Goal: Task Accomplishment & Management: Use online tool/utility

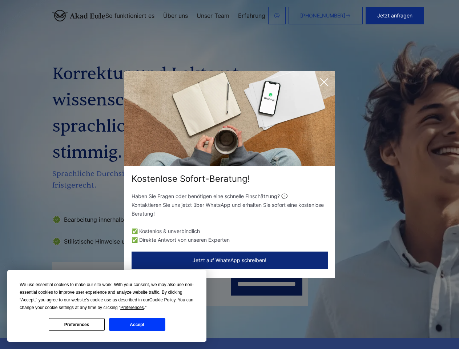
click at [229, 174] on div "Kostenlose Sofort-Beratung!" at bounding box center [229, 179] width 211 height 12
click at [164, 300] on span "Cookie Policy" at bounding box center [162, 299] width 26 height 5
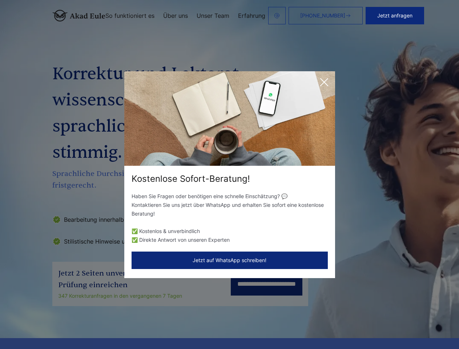
click at [140, 307] on div "Kostenlose Sofort-Beratung! Haben Sie Fragen oder benötigen eine schnelle Einsc…" at bounding box center [229, 174] width 459 height 349
click at [77, 324] on div "Kostenlose Sofort-Beratung! Haben Sie Fragen oder benötigen eine schnelle Einsc…" at bounding box center [229, 174] width 459 height 349
click at [137, 324] on div "Kostenlose Sofort-Beratung! Haben Sie Fragen oder benötigen eine schnelle Einsc…" at bounding box center [229, 174] width 459 height 349
click at [421, 16] on button "Jetzt anfragen" at bounding box center [395, 15] width 59 height 17
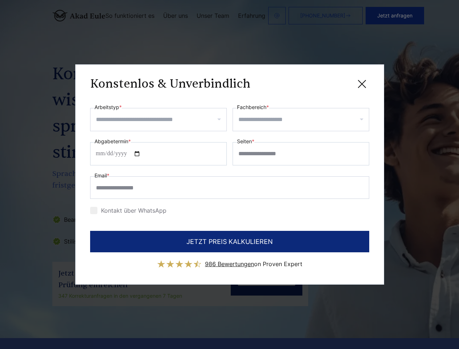
click at [324, 82] on div "Konstenlos & Unverbindlich" at bounding box center [229, 83] width 279 height 9
click at [230, 260] on span "986 Bewertungen" at bounding box center [229, 263] width 49 height 7
